Goal: Information Seeking & Learning: Compare options

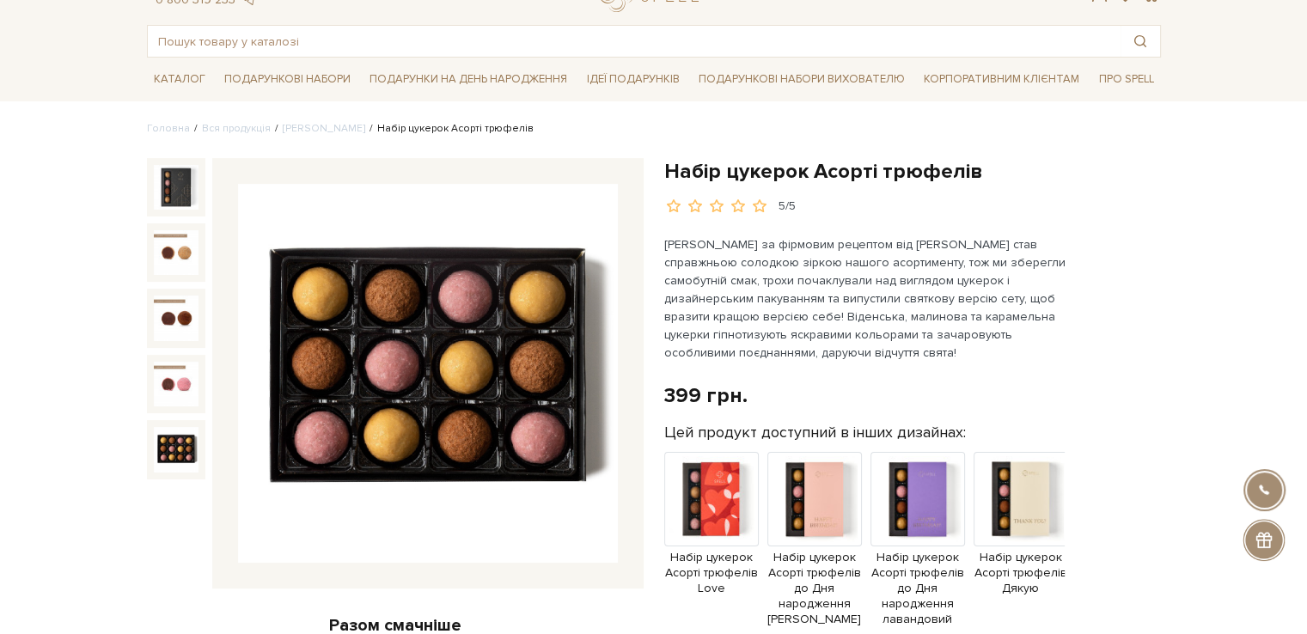
click at [169, 441] on img at bounding box center [176, 449] width 45 height 45
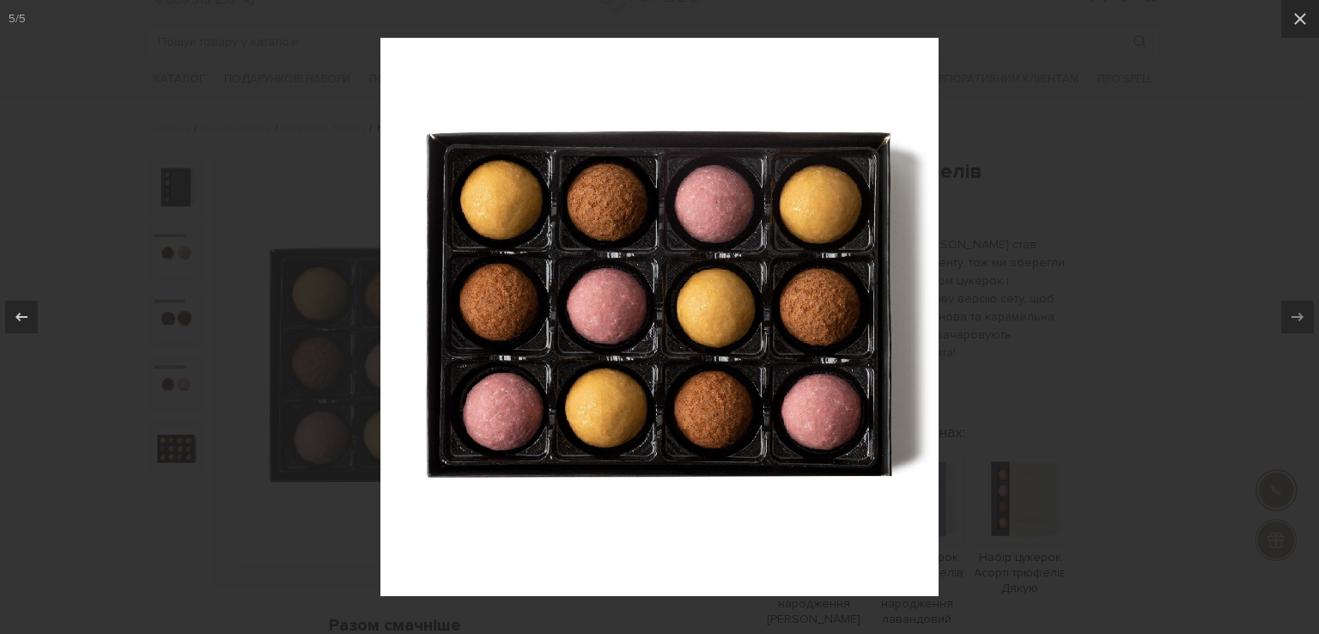
click at [1060, 214] on div at bounding box center [659, 317] width 1319 height 634
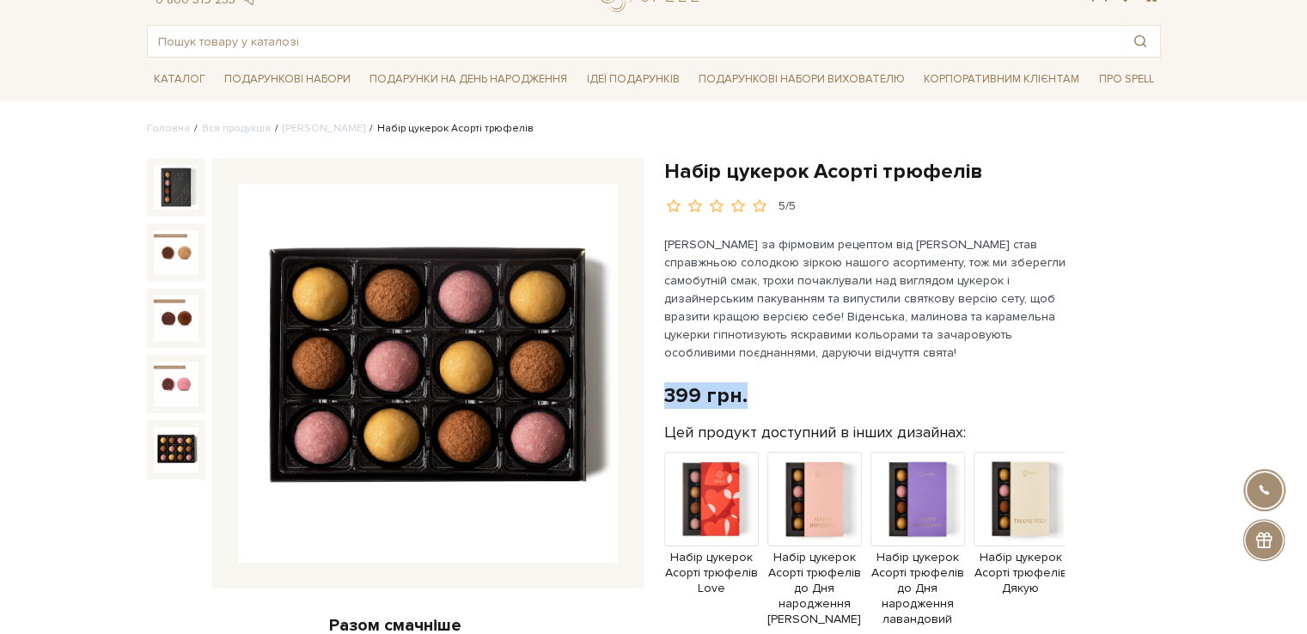
drag, startPoint x: 672, startPoint y: 389, endPoint x: 747, endPoint y: 384, distance: 75.8
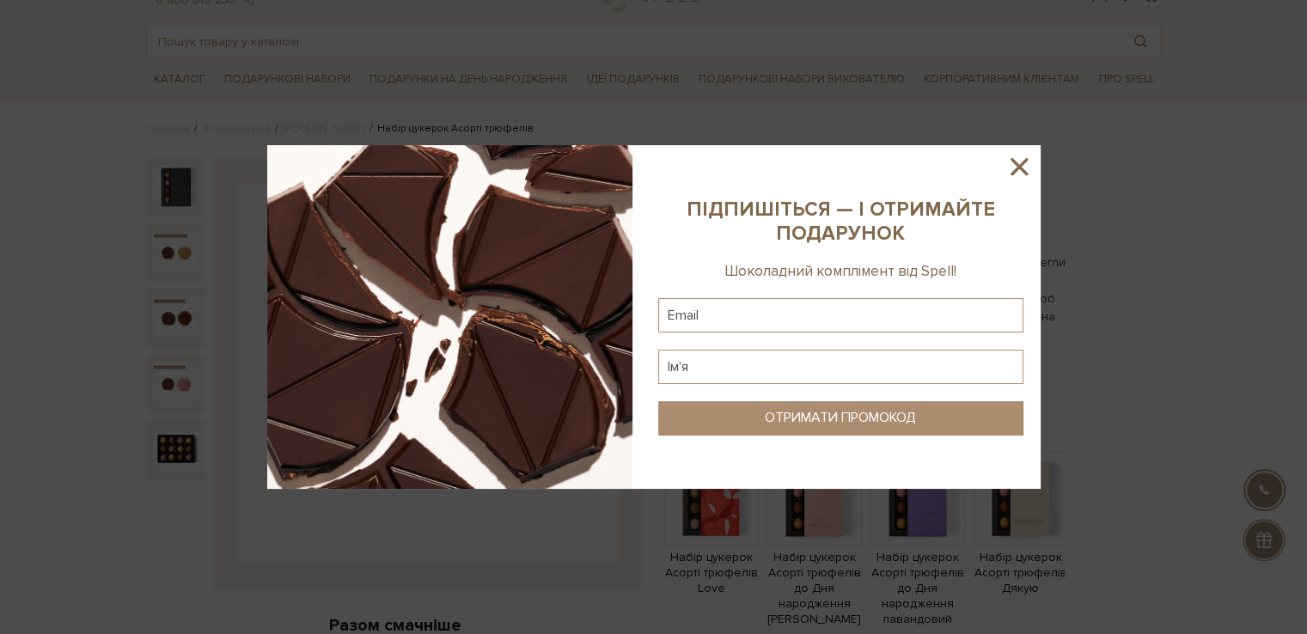
click at [1018, 173] on icon at bounding box center [1018, 166] width 29 height 29
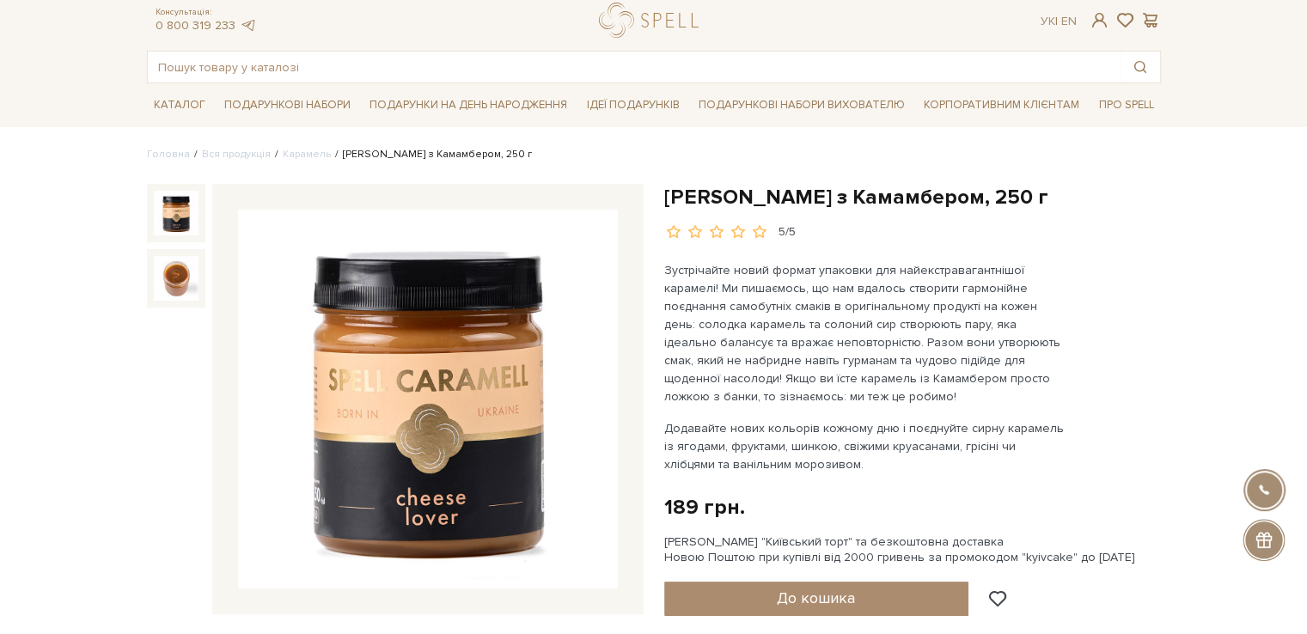
scroll to position [94, 0]
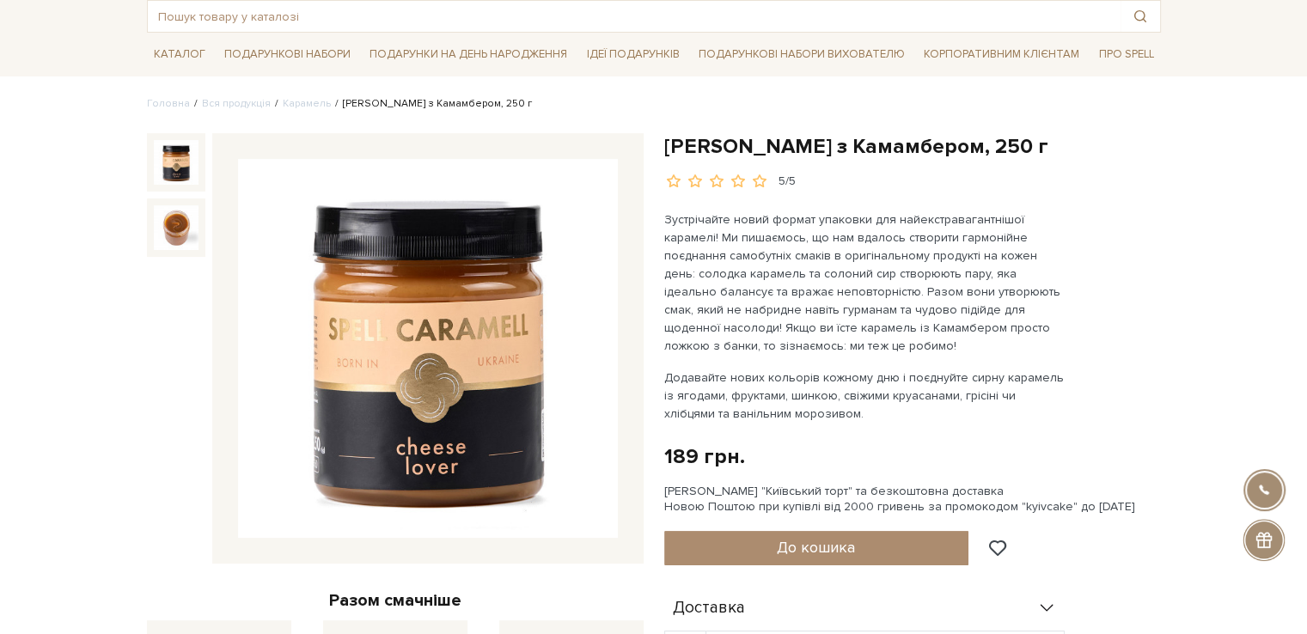
drag, startPoint x: 1312, startPoint y: 25, endPoint x: 1313, endPoint y: 37, distance: 12.1
drag, startPoint x: 704, startPoint y: 141, endPoint x: 907, endPoint y: 141, distance: 203.6
click at [907, 141] on div "Карамель з Камамбером, 250 г 5/5 Додавайте нових кольорів кожному дню і поєднуй…" at bounding box center [912, 578] width 517 height 890
drag, startPoint x: 663, startPoint y: 457, endPoint x: 740, endPoint y: 448, distance: 77.8
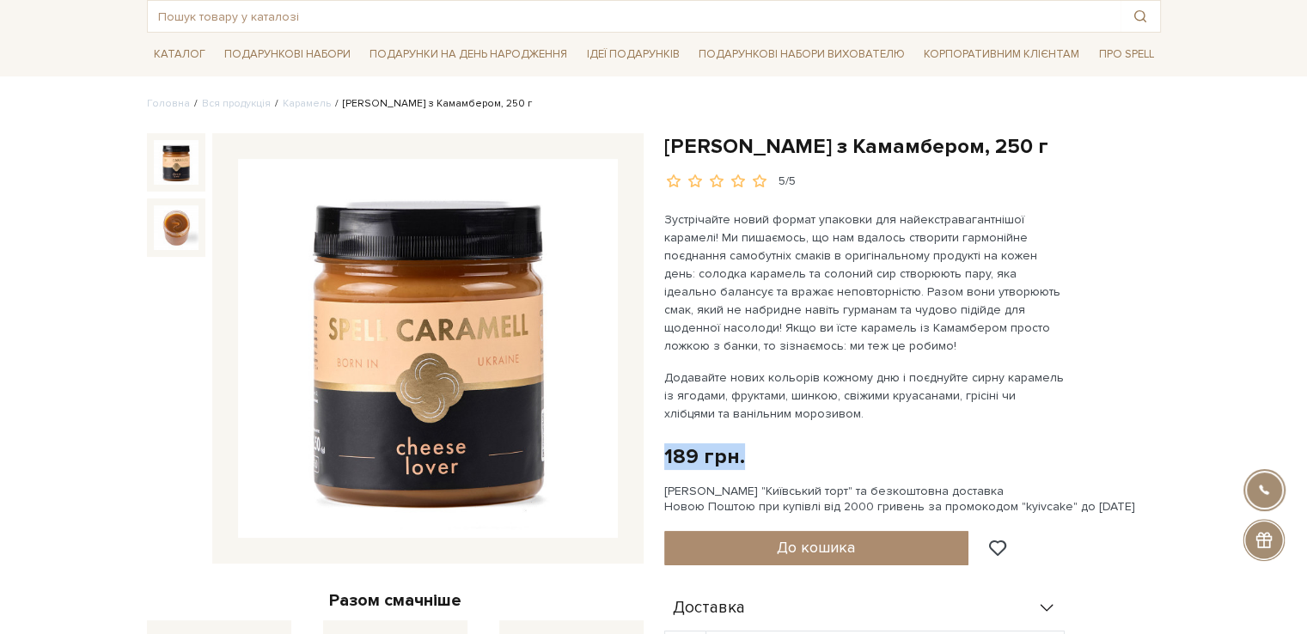
click at [740, 448] on div "189 грн." at bounding box center [704, 456] width 81 height 27
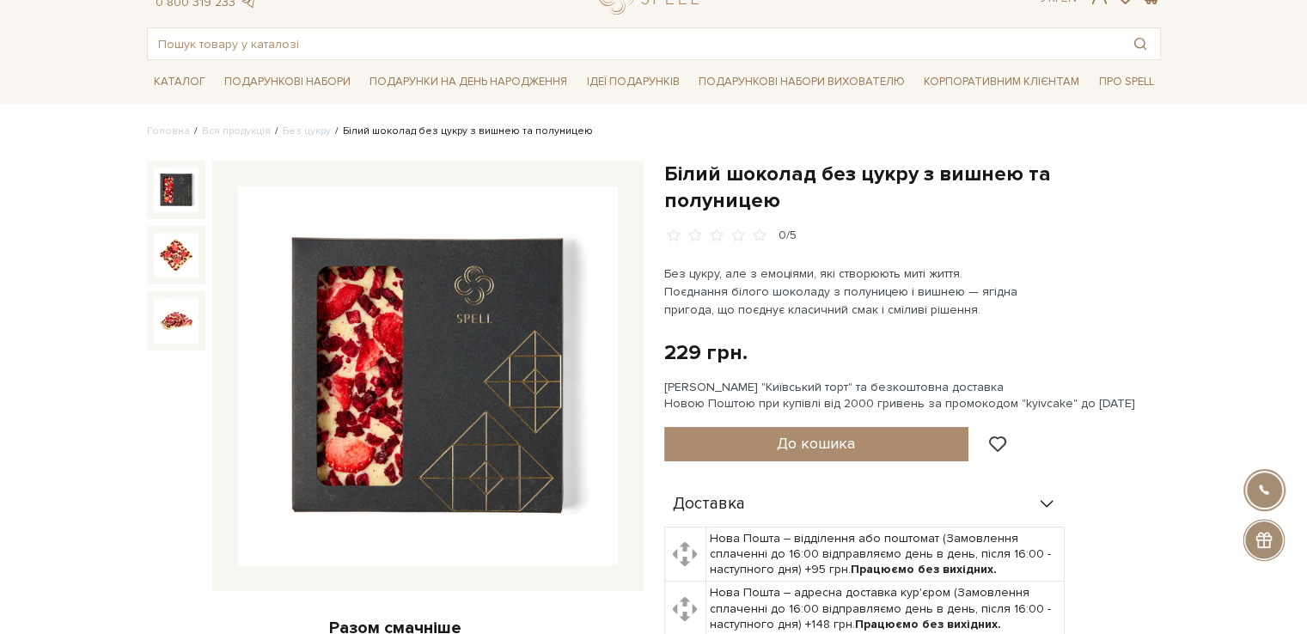
scroll to position [86, 0]
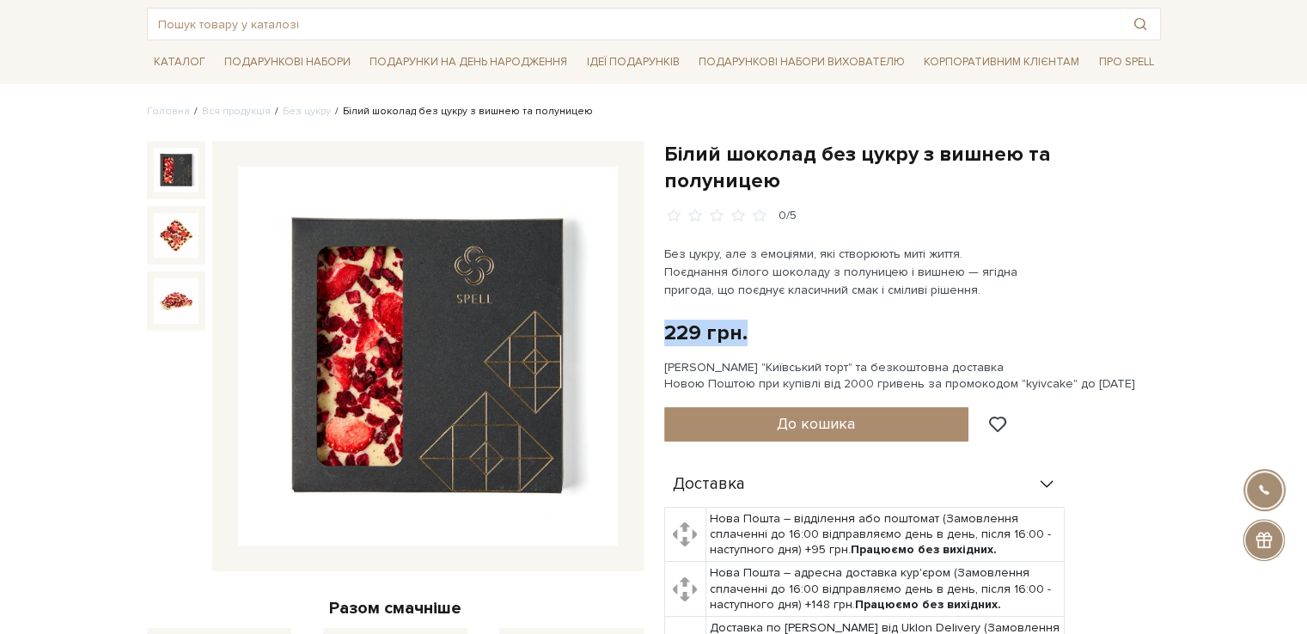
drag, startPoint x: 759, startPoint y: 304, endPoint x: 665, endPoint y: 308, distance: 94.6
click at [665, 320] on div "229 грн. Оплата частинами:" at bounding box center [912, 333] width 497 height 27
